Goal: Book appointment/travel/reservation

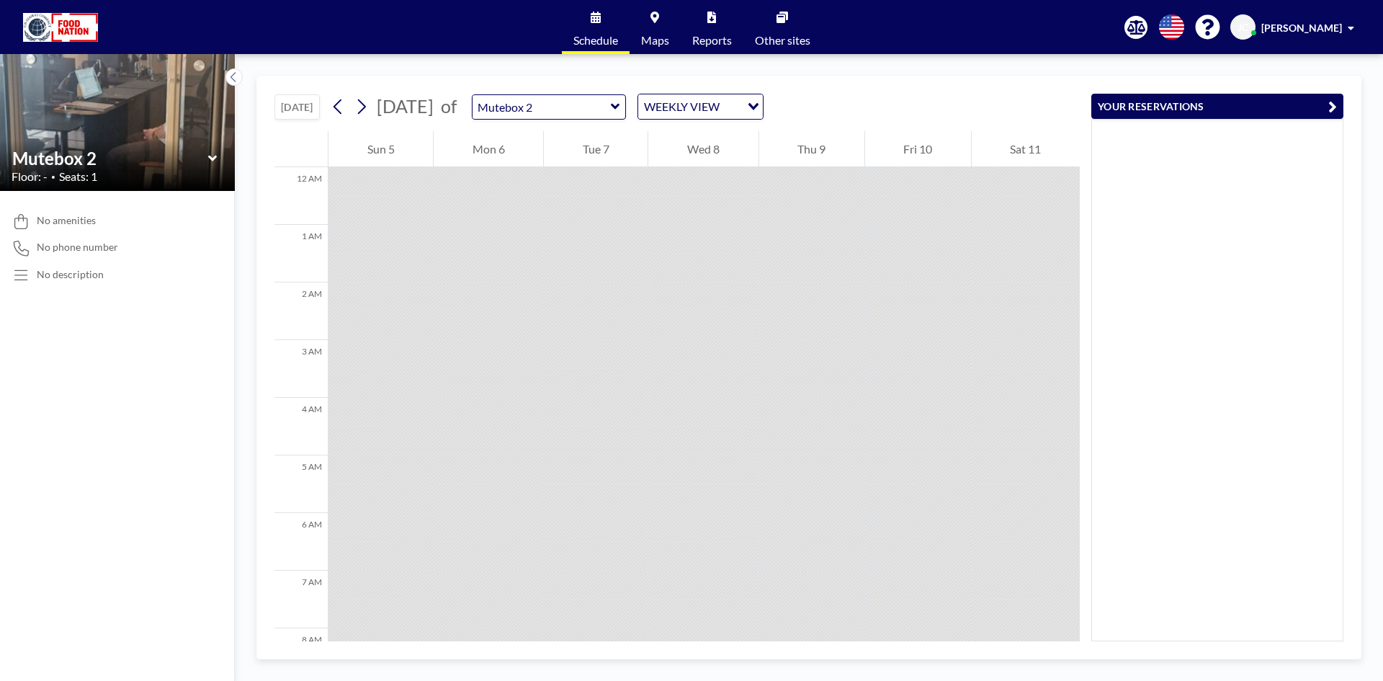
scroll to position [792, 0]
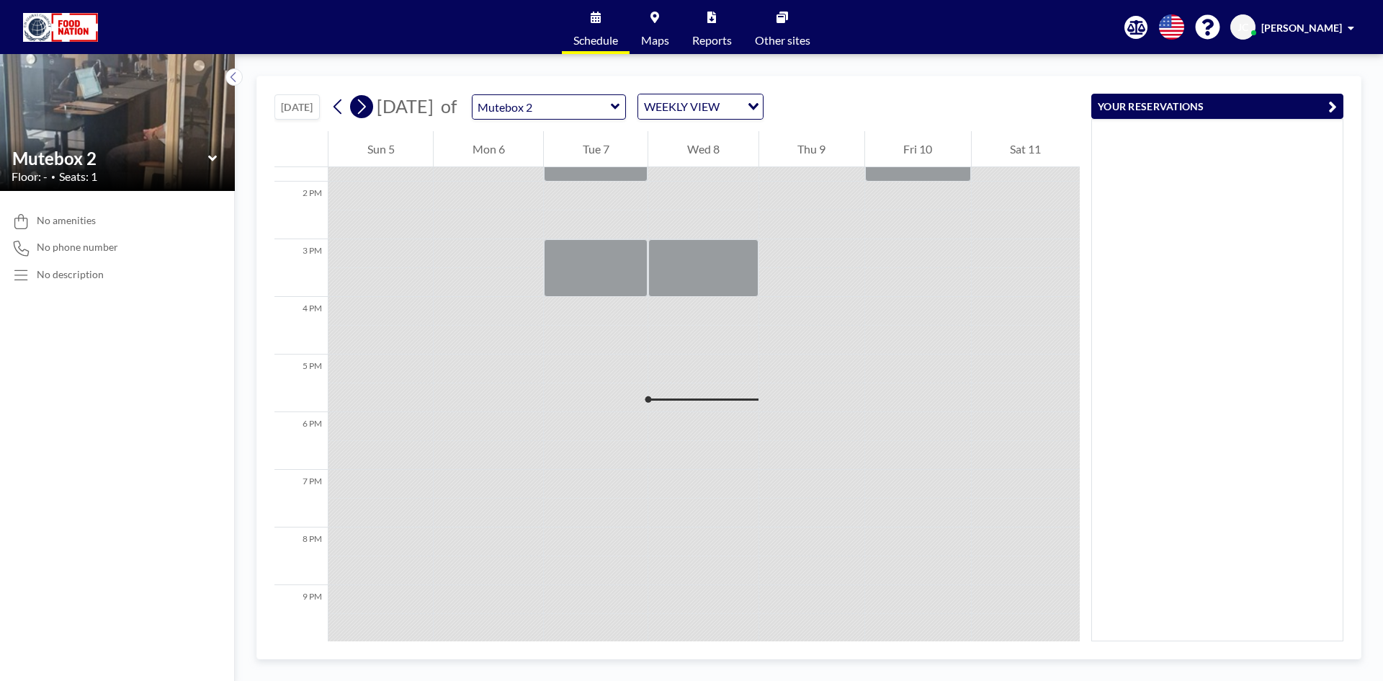
click at [364, 106] on icon at bounding box center [361, 107] width 14 height 22
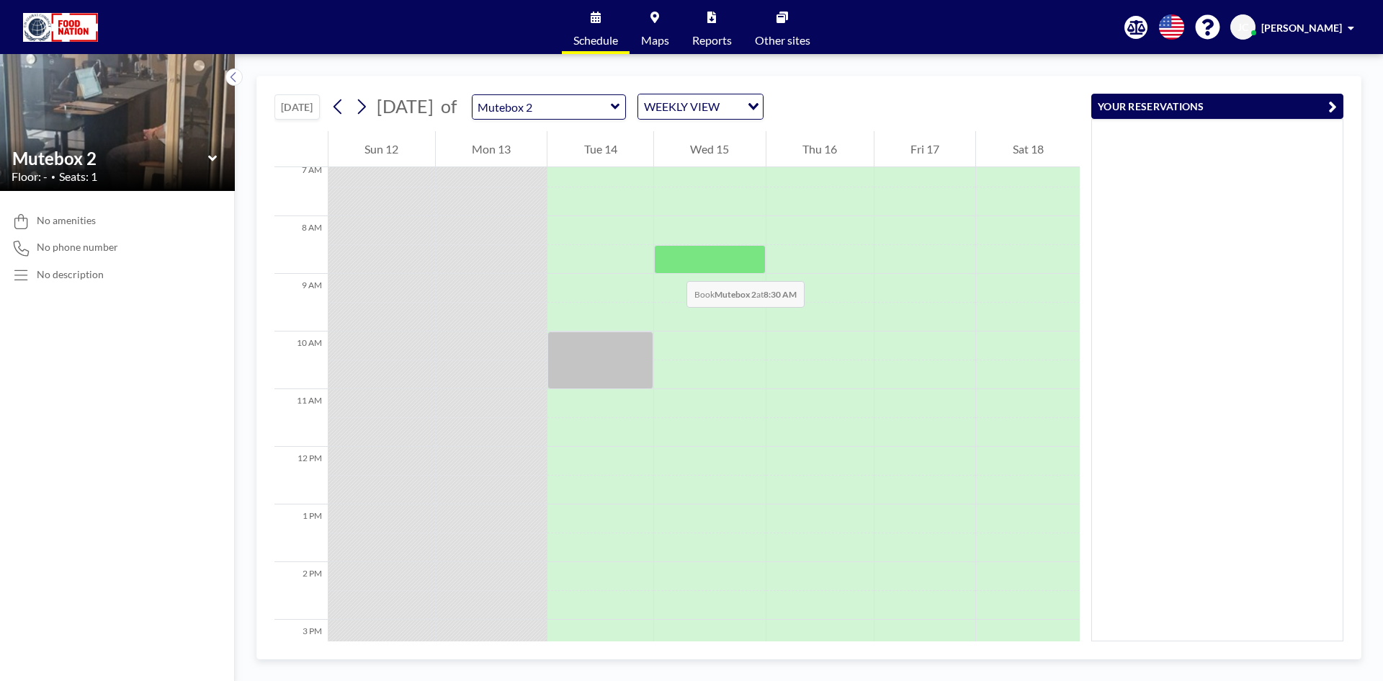
scroll to position [484, 0]
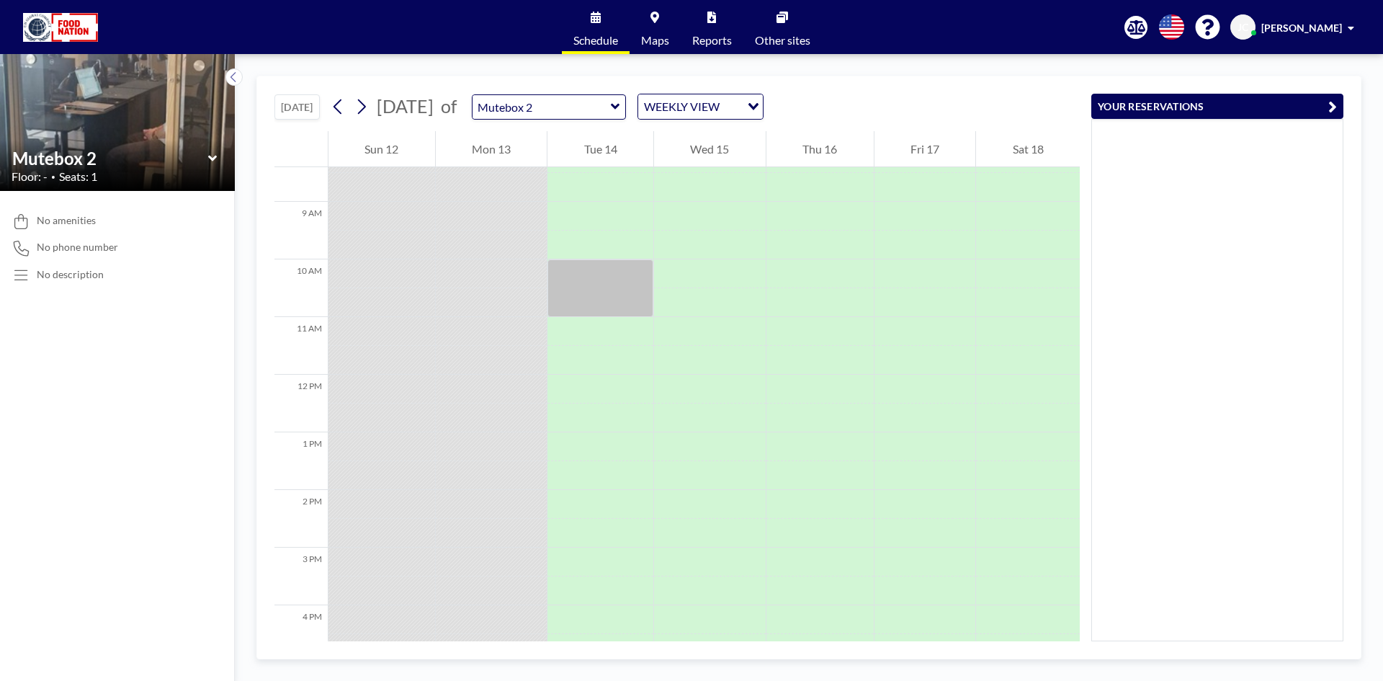
click at [214, 160] on icon at bounding box center [212, 158] width 9 height 14
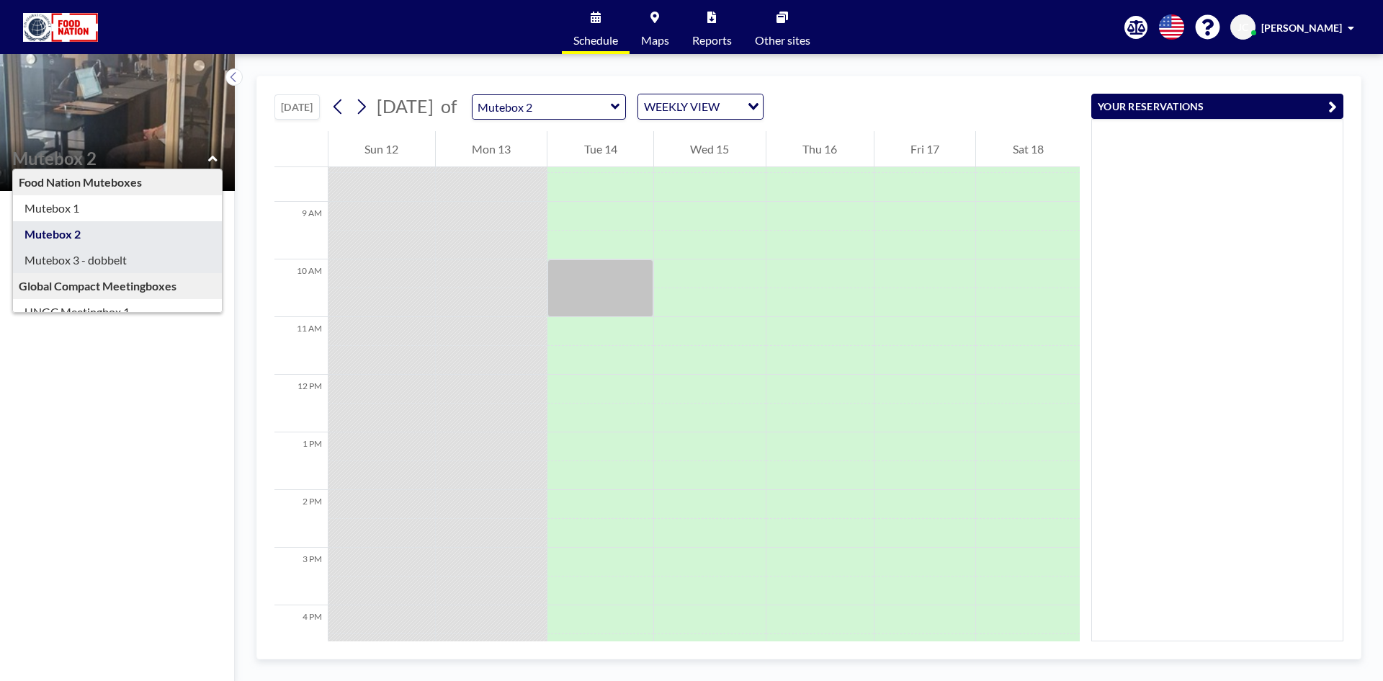
type input "Mutebox 3 - dobbelt"
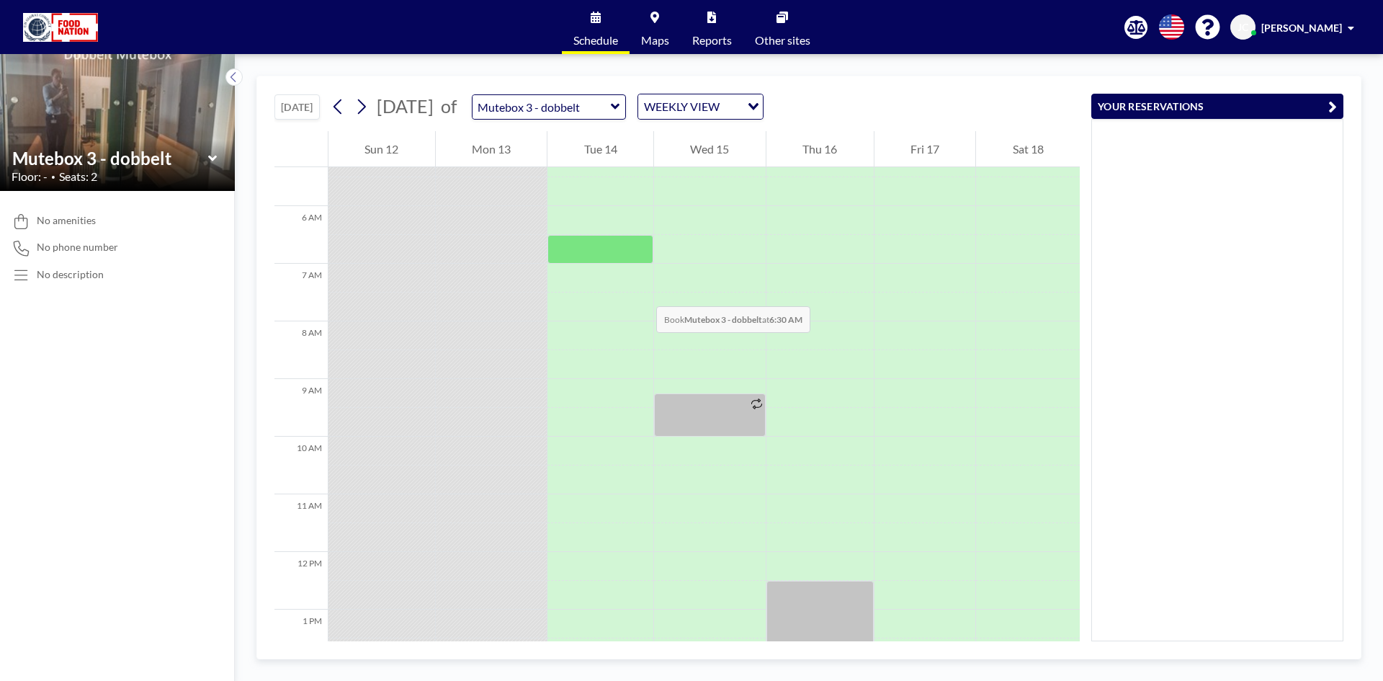
scroll to position [432, 0]
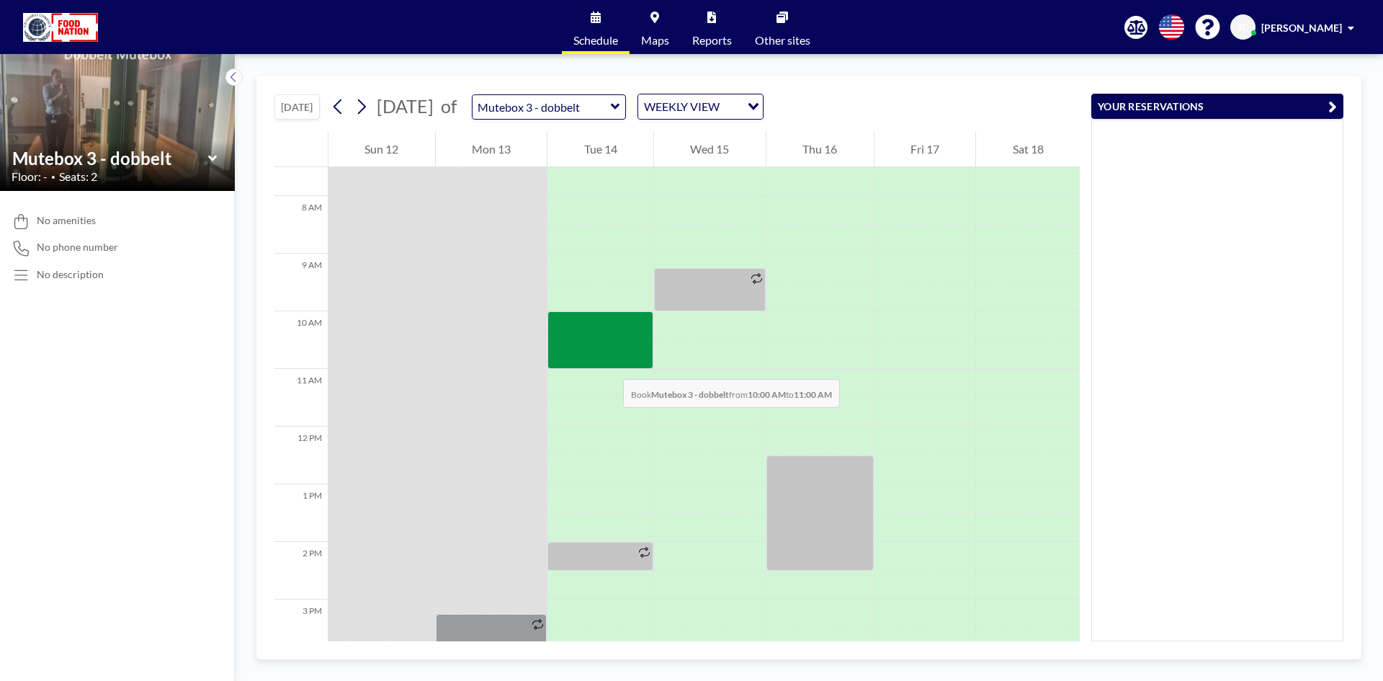
drag, startPoint x: 615, startPoint y: 323, endPoint x: 609, endPoint y: 362, distance: 39.4
click at [609, 362] on div at bounding box center [600, 340] width 106 height 58
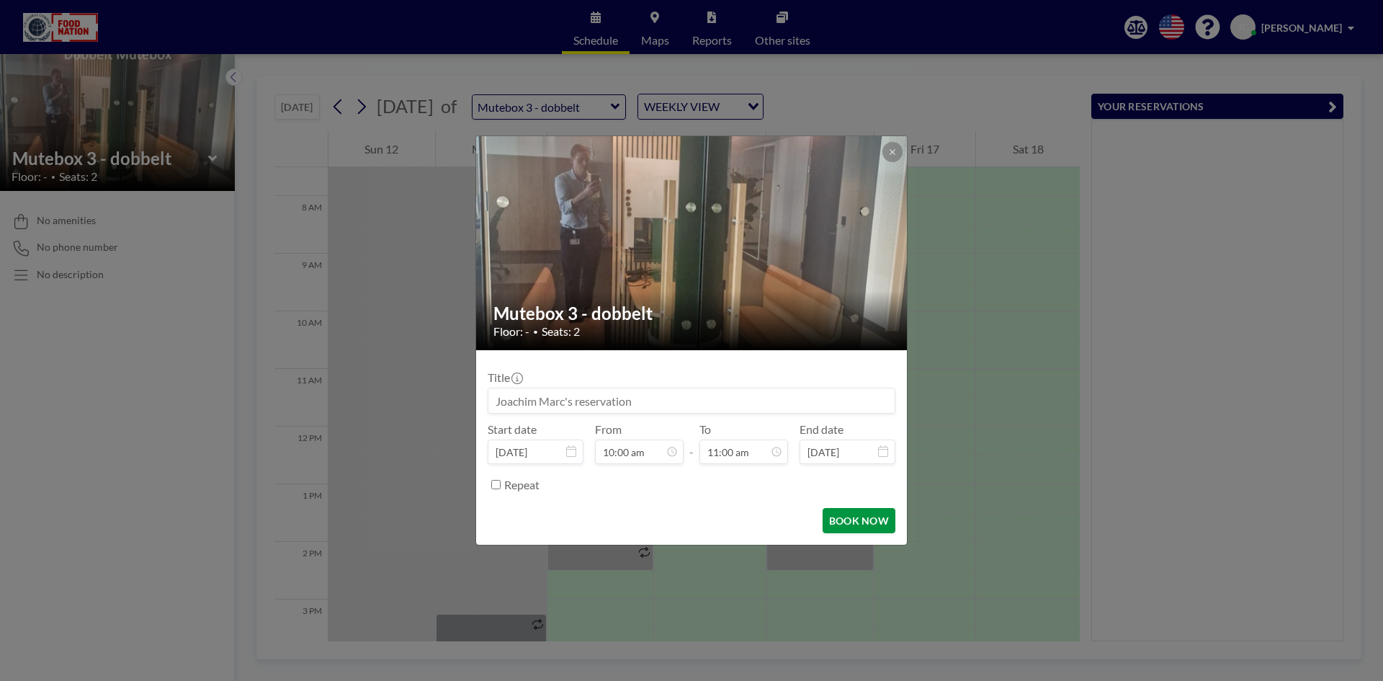
click at [870, 509] on button "BOOK NOW" at bounding box center [858, 520] width 73 height 25
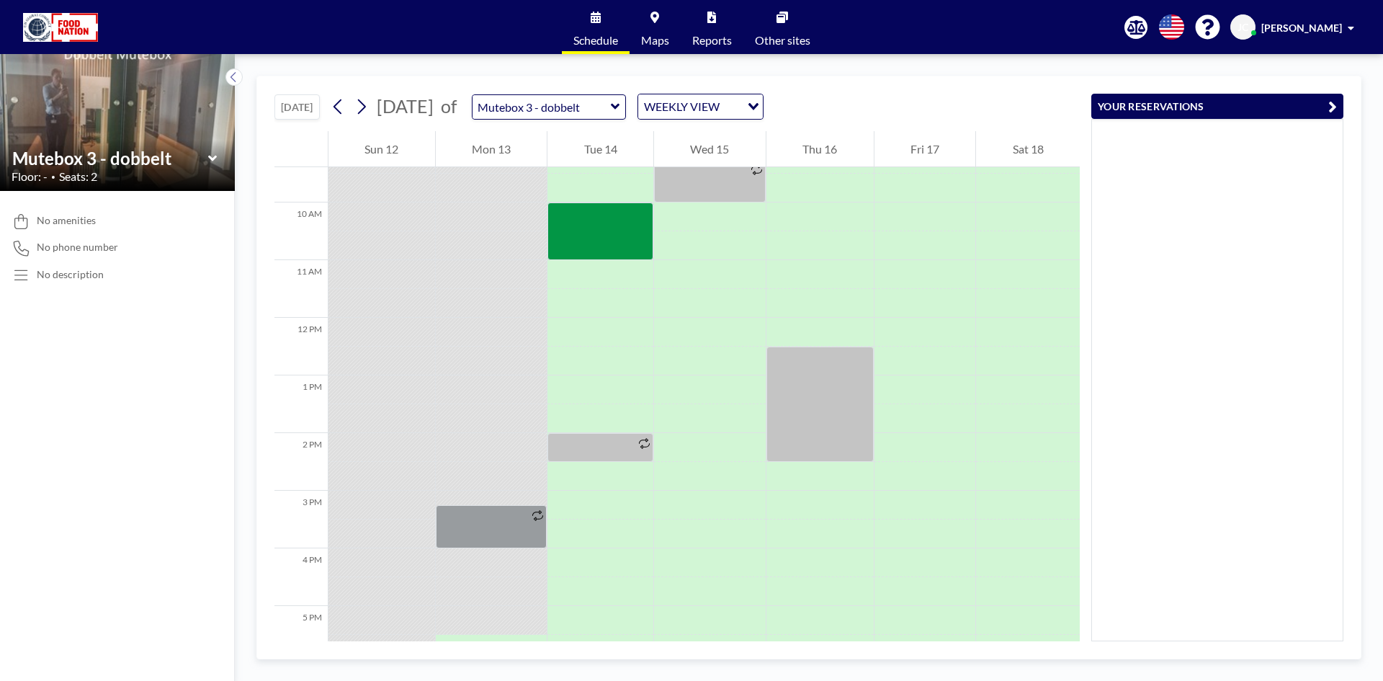
scroll to position [576, 0]
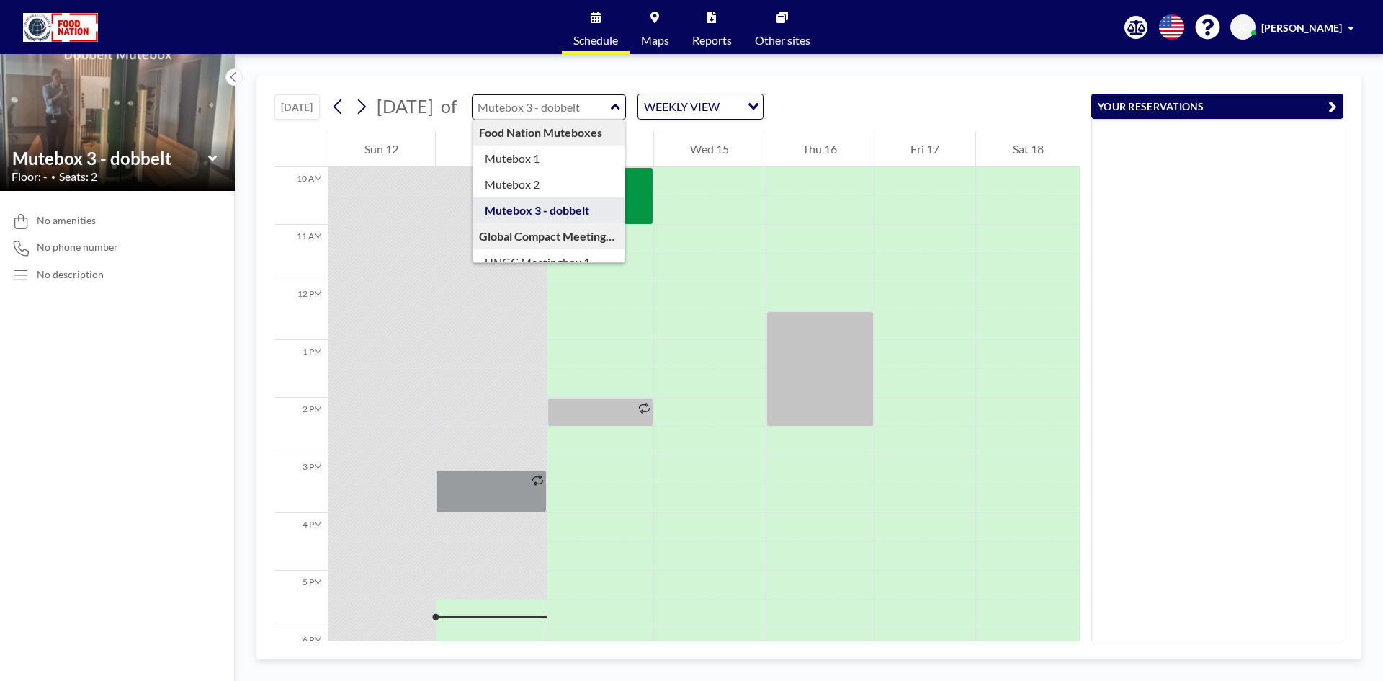
click at [611, 104] on input "text" at bounding box center [541, 107] width 138 height 24
type input "Mutebox 2"
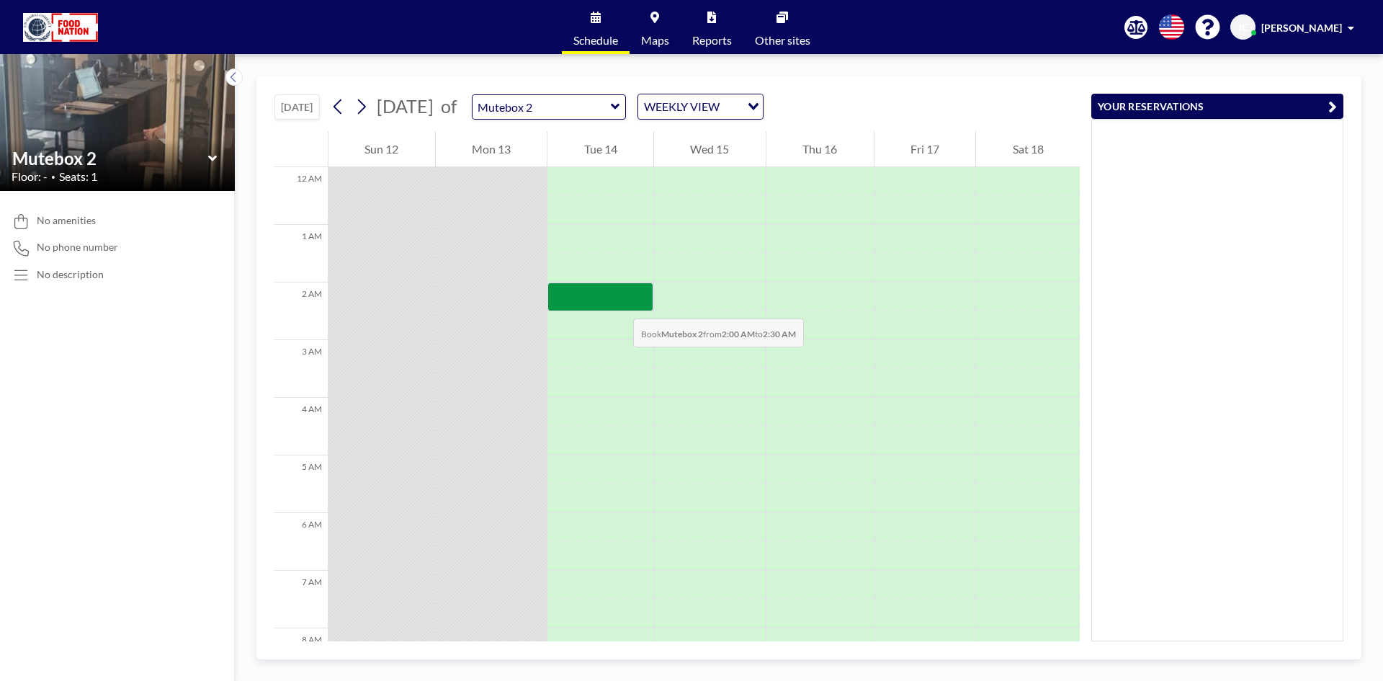
click at [619, 304] on div at bounding box center [600, 296] width 106 height 29
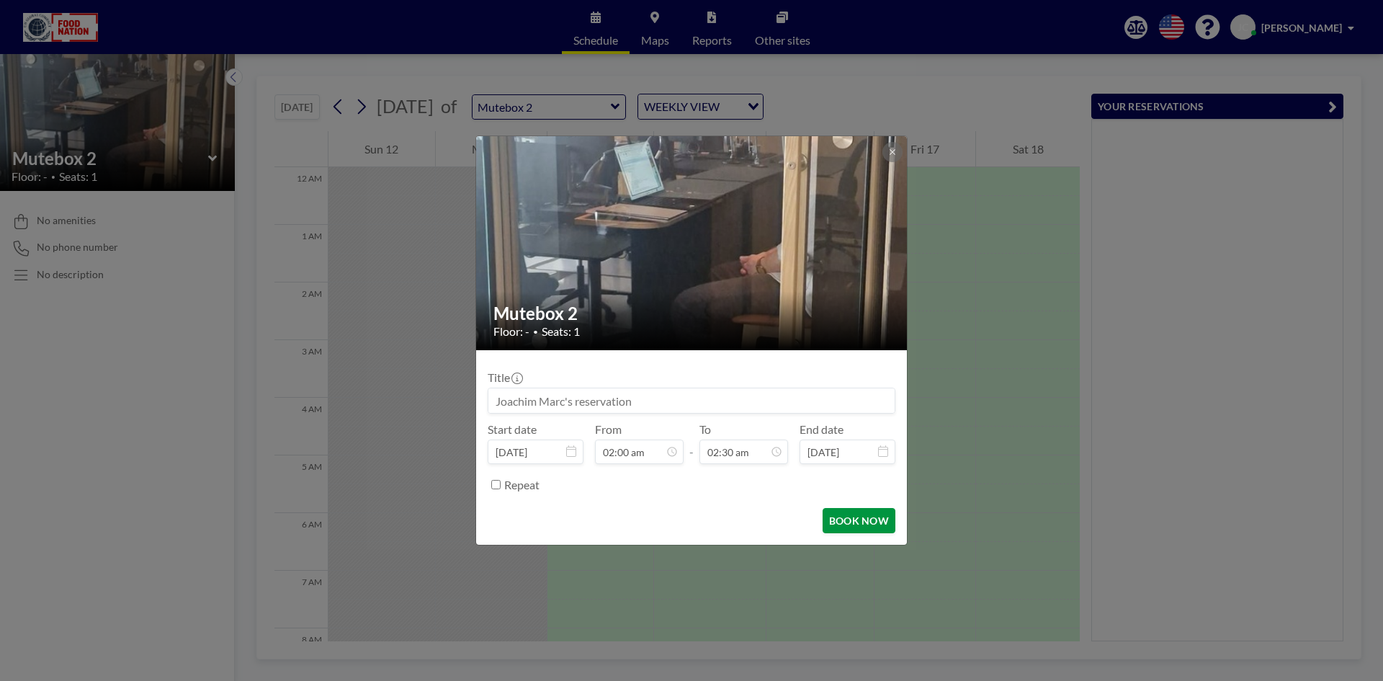
click at [863, 521] on button "BOOK NOW" at bounding box center [858, 520] width 73 height 25
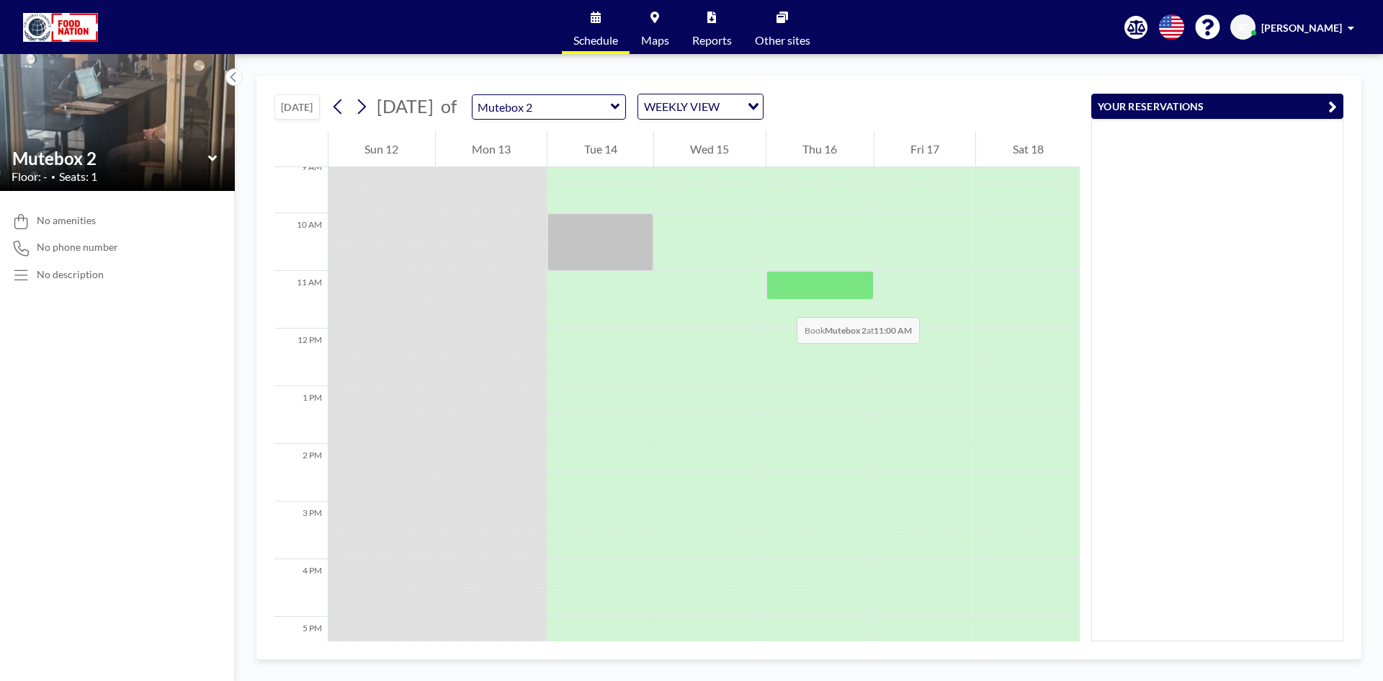
scroll to position [504, 0]
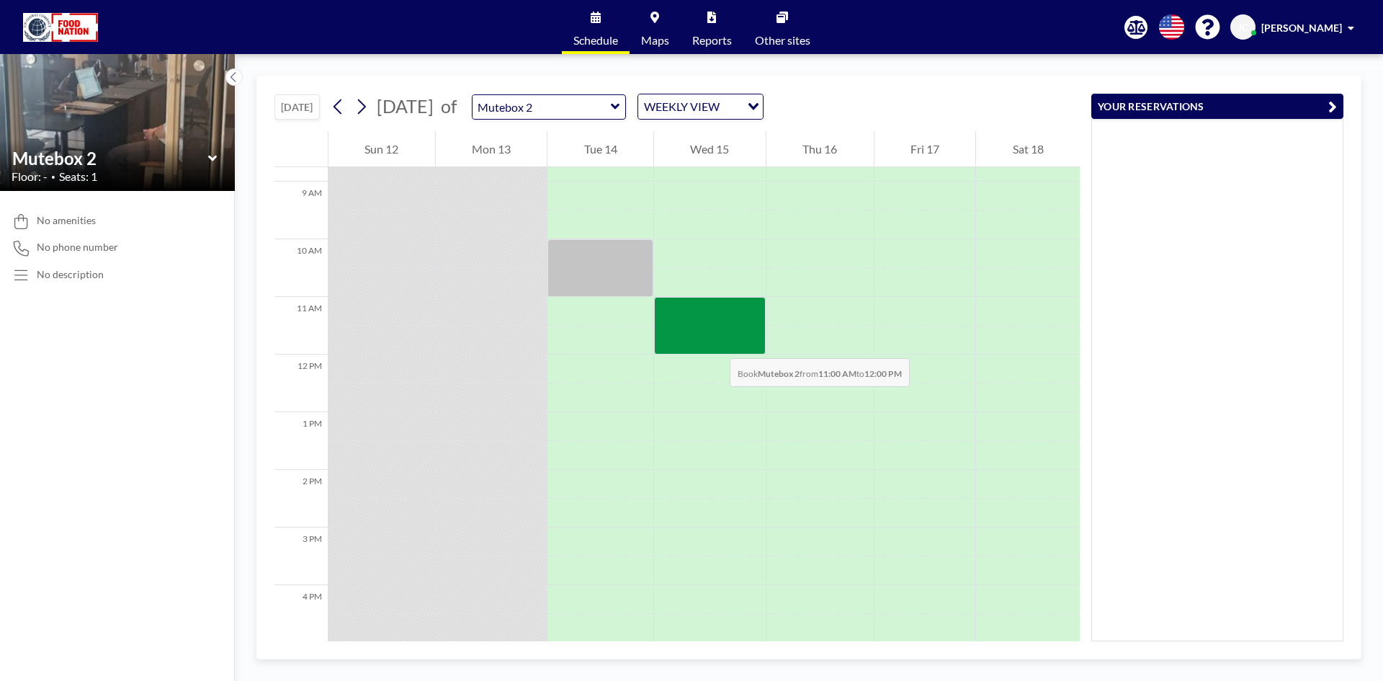
drag, startPoint x: 716, startPoint y: 303, endPoint x: 715, endPoint y: 344, distance: 40.3
click at [715, 344] on div at bounding box center [710, 326] width 112 height 58
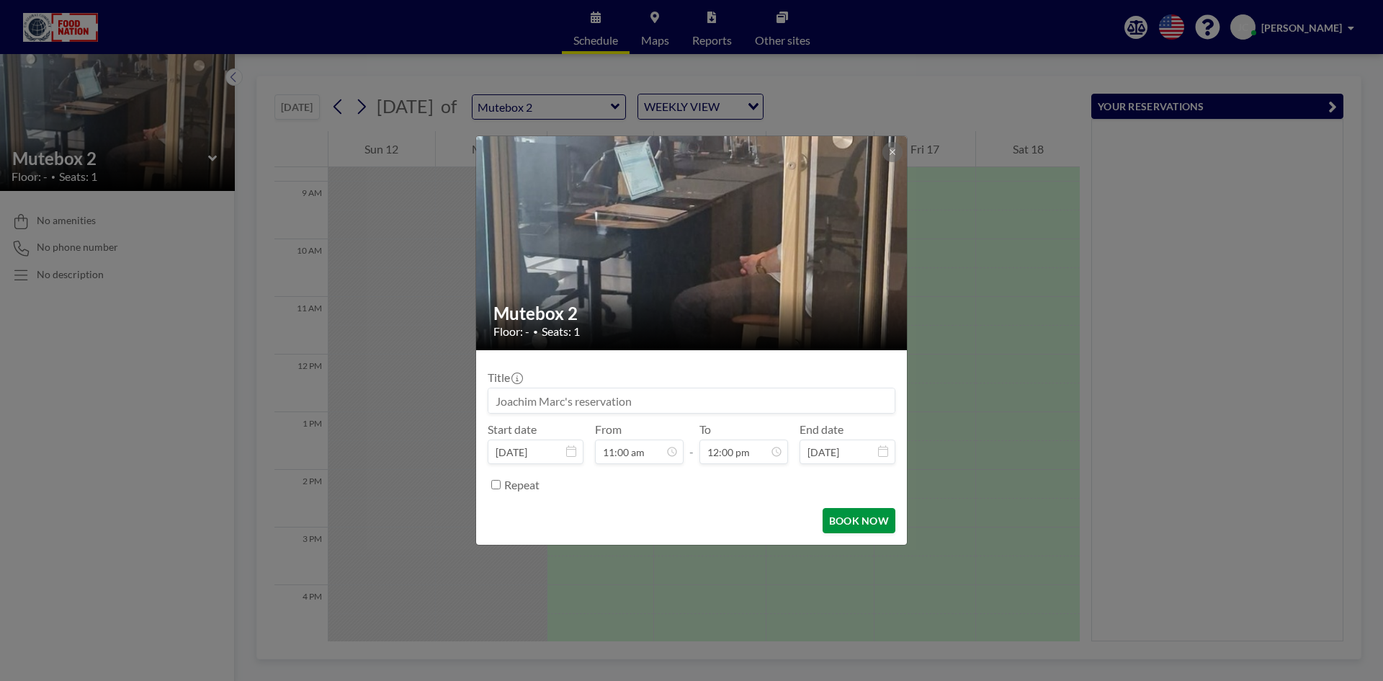
click at [845, 524] on button "BOOK NOW" at bounding box center [858, 520] width 73 height 25
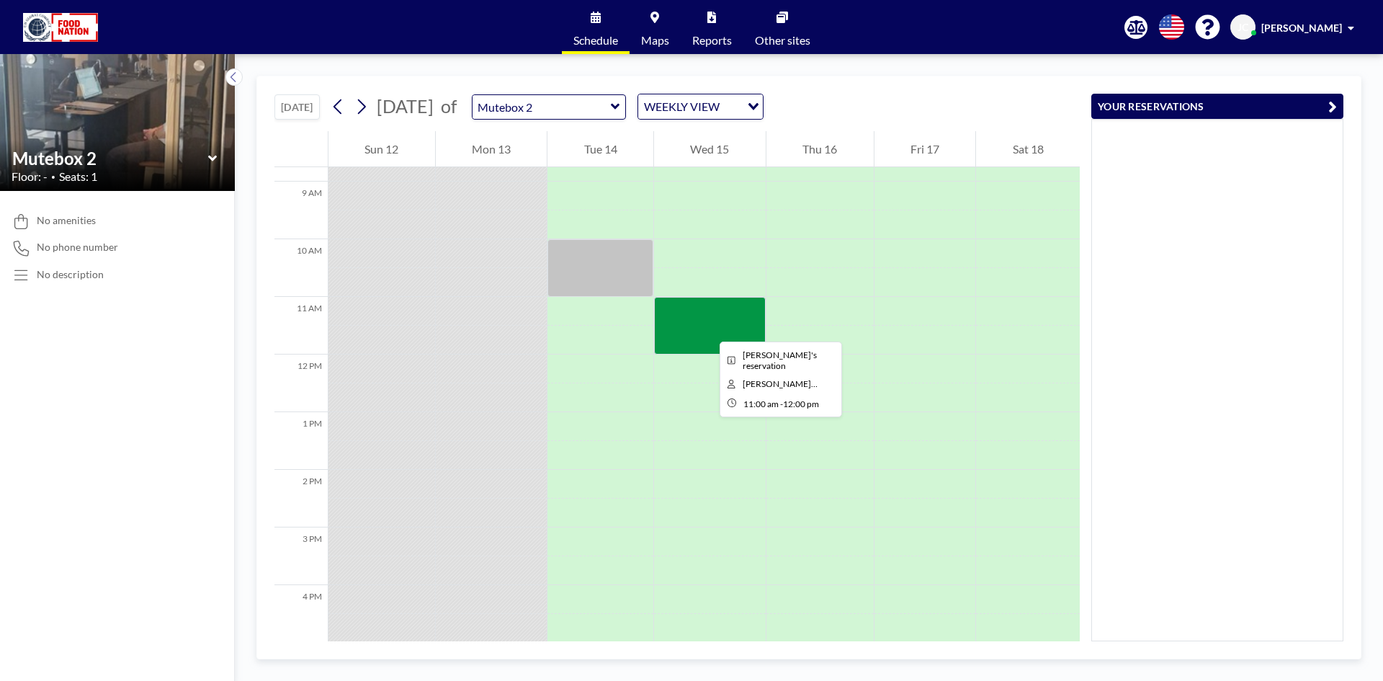
click at [708, 328] on div at bounding box center [710, 326] width 112 height 58
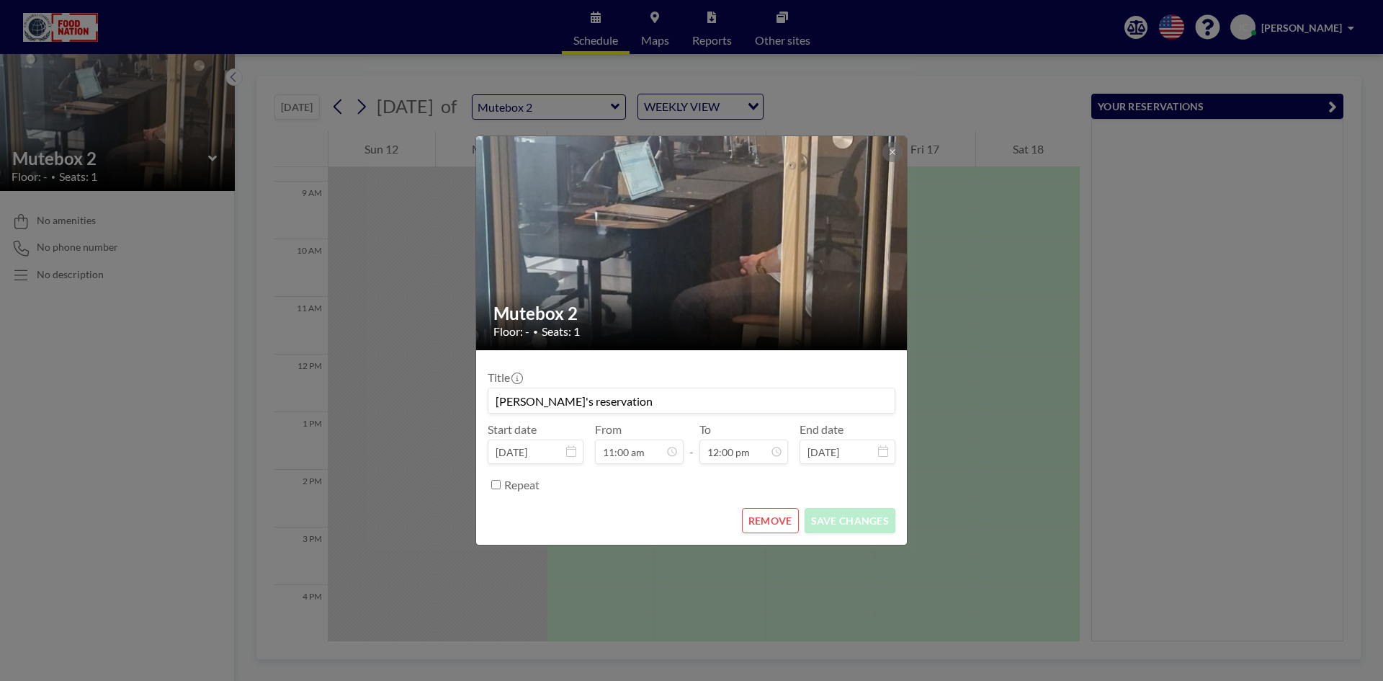
scroll to position [615, 0]
click at [781, 511] on button "REMOVE" at bounding box center [770, 520] width 57 height 25
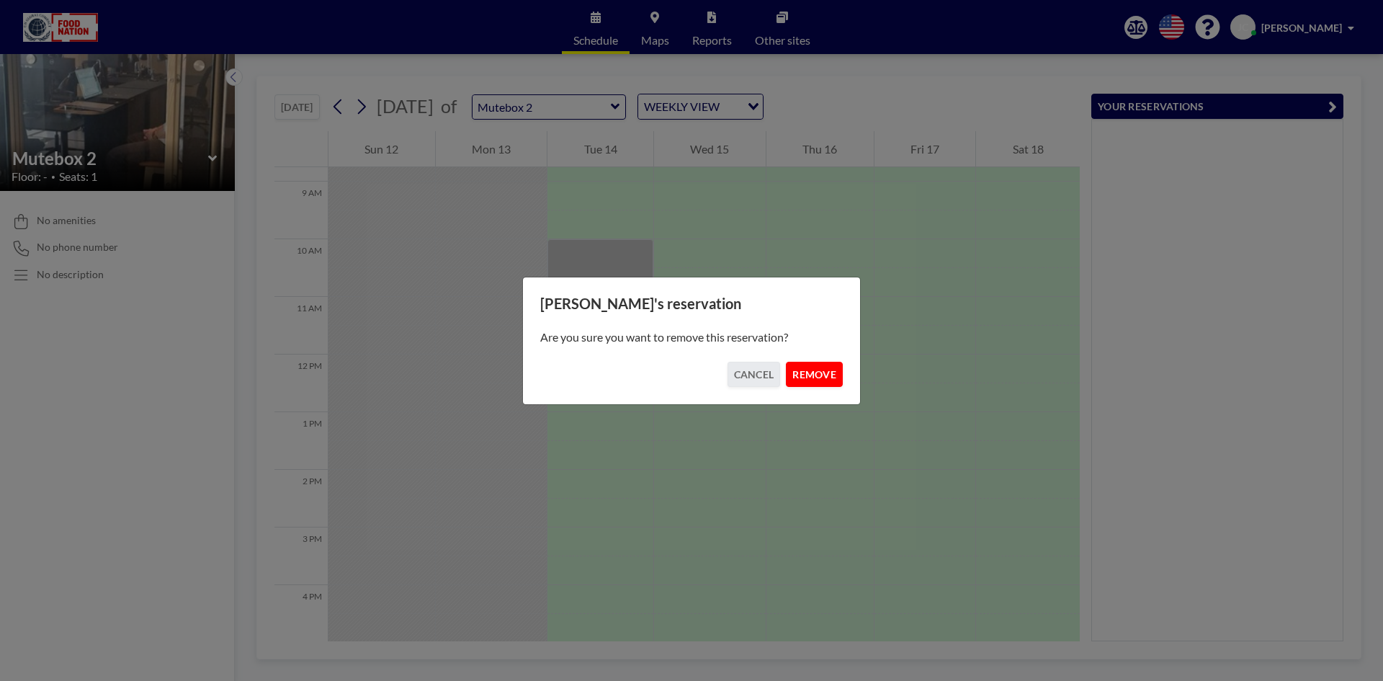
click at [809, 374] on button "REMOVE" at bounding box center [814, 374] width 57 height 25
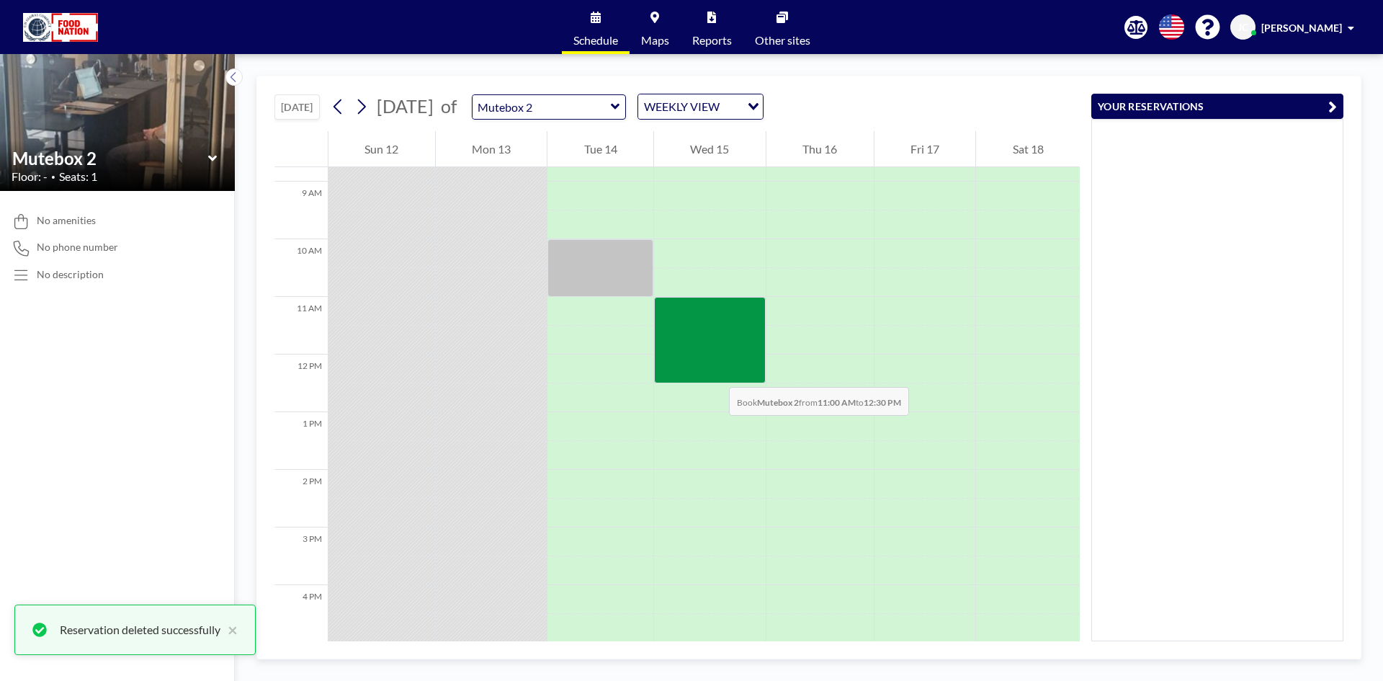
drag, startPoint x: 699, startPoint y: 310, endPoint x: 714, endPoint y: 370, distance: 62.4
click at [714, 370] on div at bounding box center [710, 340] width 112 height 86
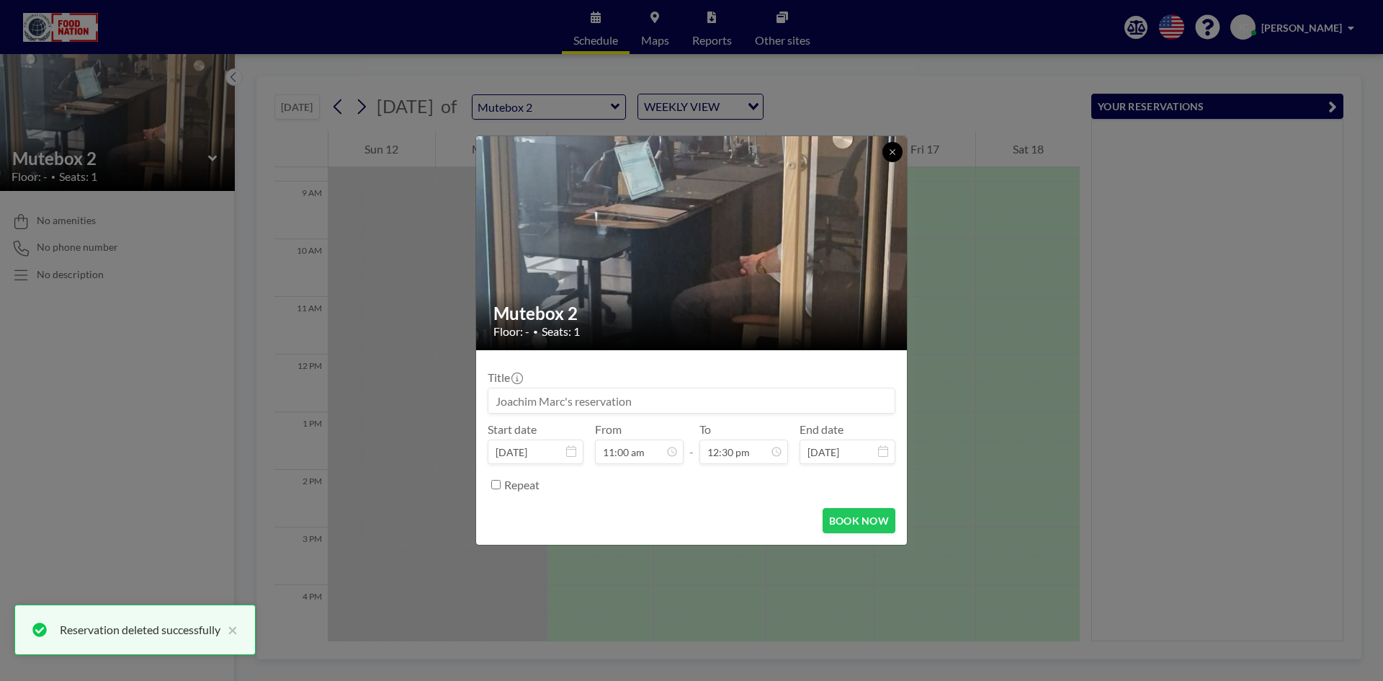
click at [895, 153] on icon at bounding box center [892, 152] width 9 height 9
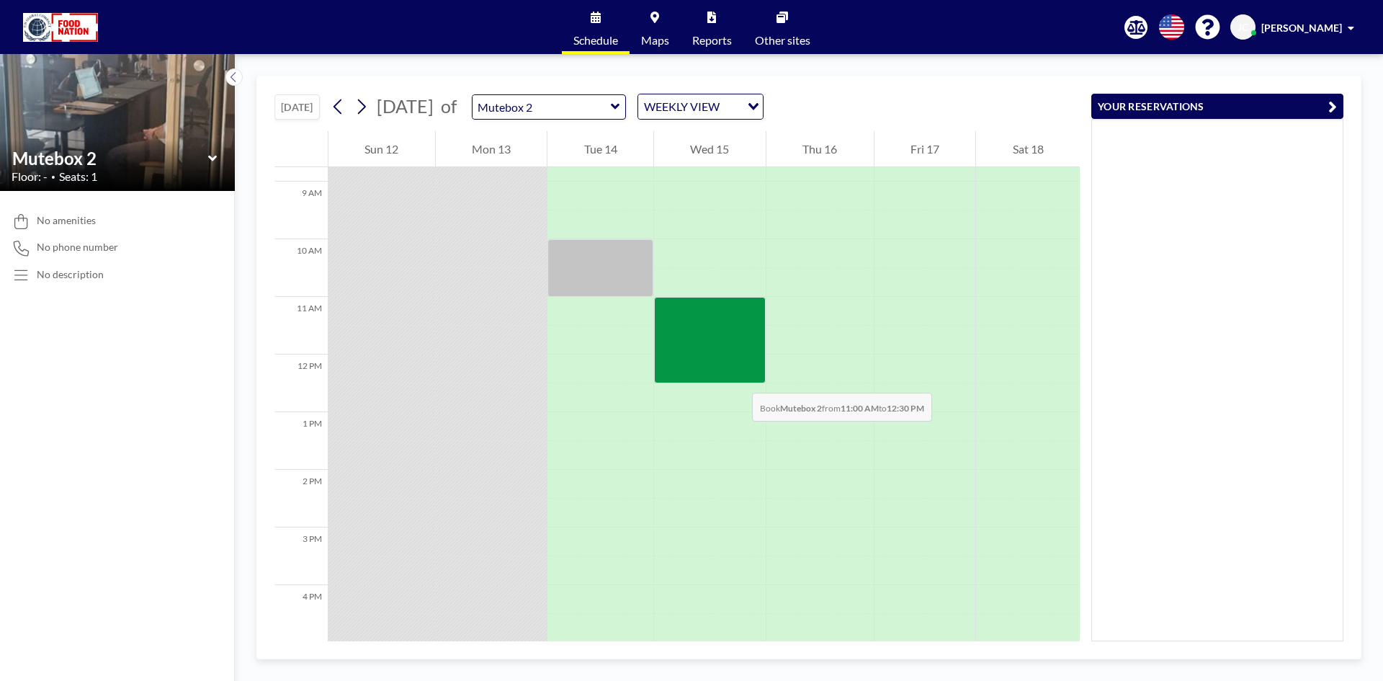
drag, startPoint x: 720, startPoint y: 309, endPoint x: 737, endPoint y: 378, distance: 71.3
click at [737, 378] on div at bounding box center [710, 340] width 112 height 86
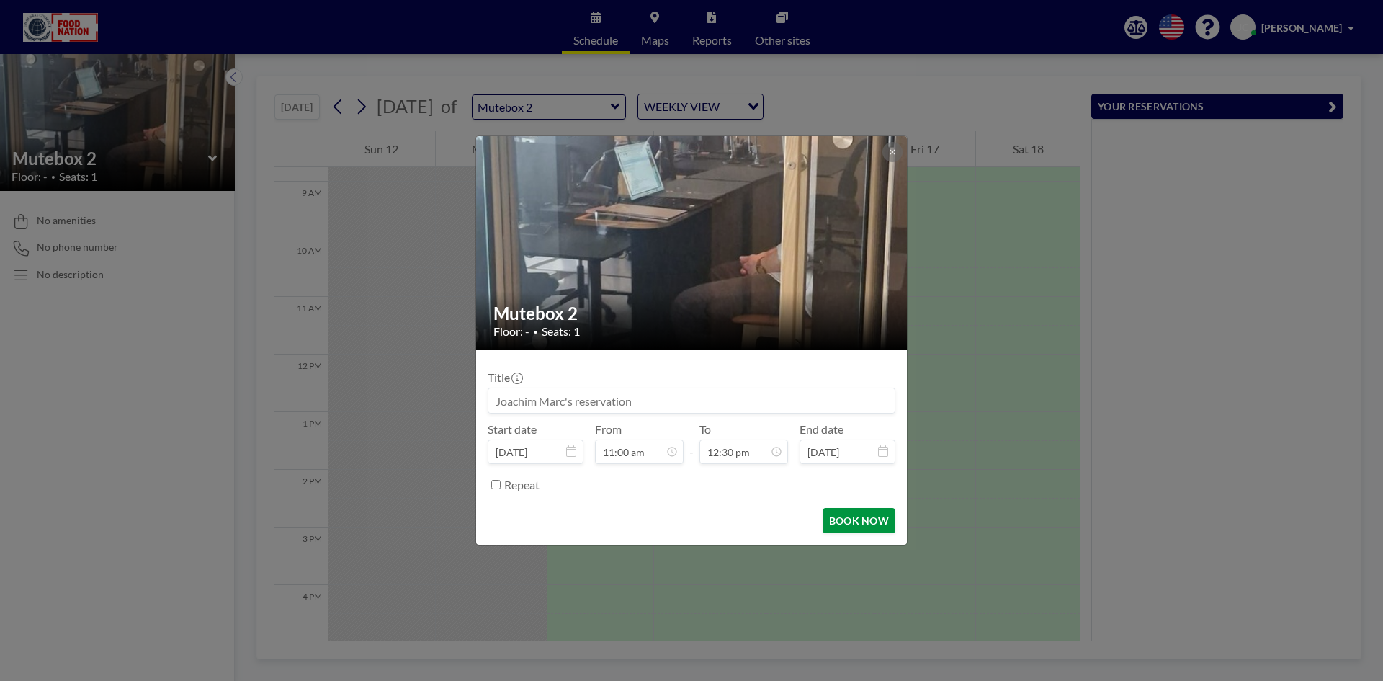
click at [859, 520] on button "BOOK NOW" at bounding box center [858, 520] width 73 height 25
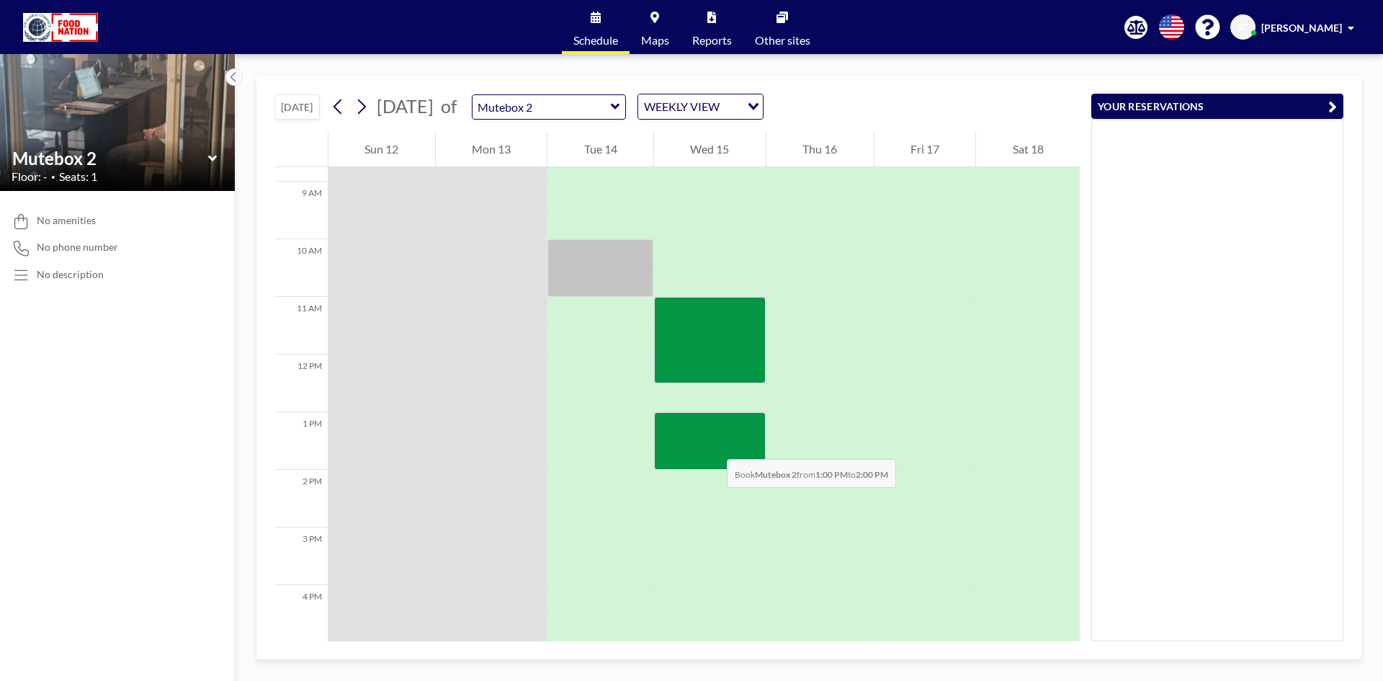
drag, startPoint x: 705, startPoint y: 430, endPoint x: 712, endPoint y: 444, distance: 16.1
click at [712, 444] on div at bounding box center [710, 441] width 112 height 58
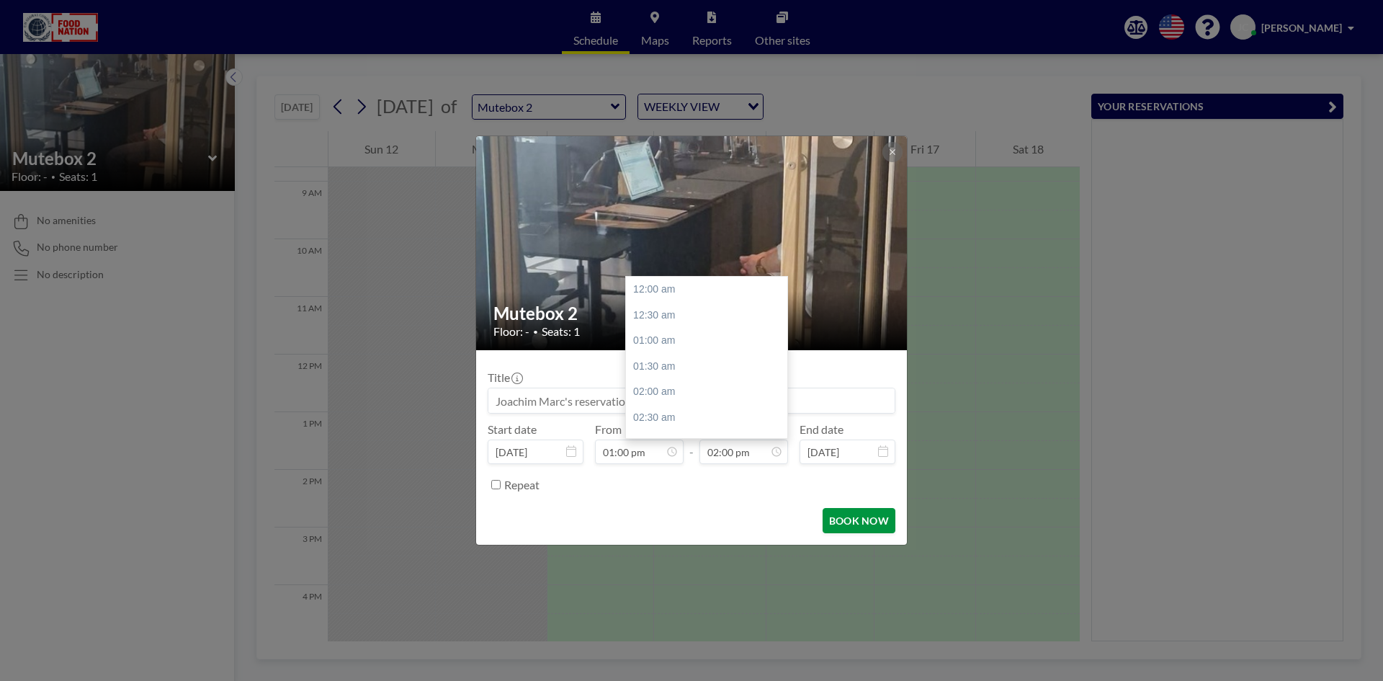
scroll to position [718, 0]
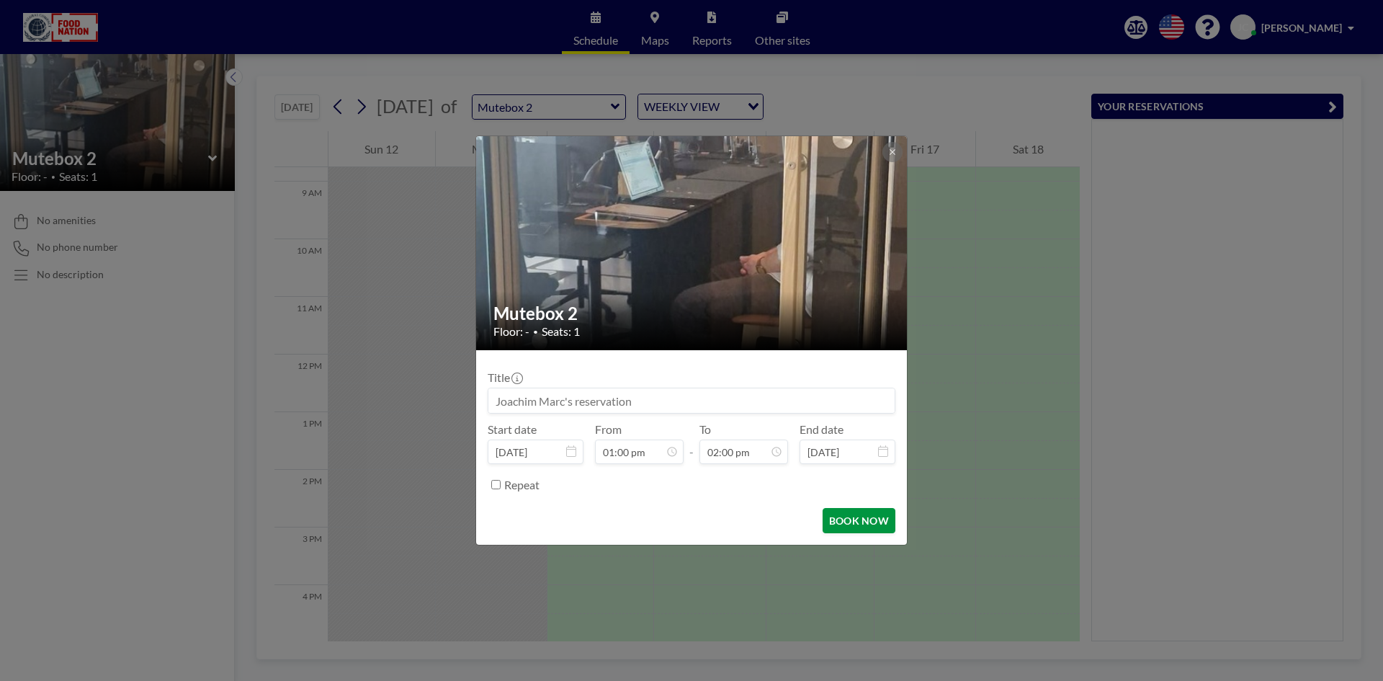
click at [856, 519] on button "BOOK NOW" at bounding box center [858, 520] width 73 height 25
